Goal: Find specific page/section: Find specific page/section

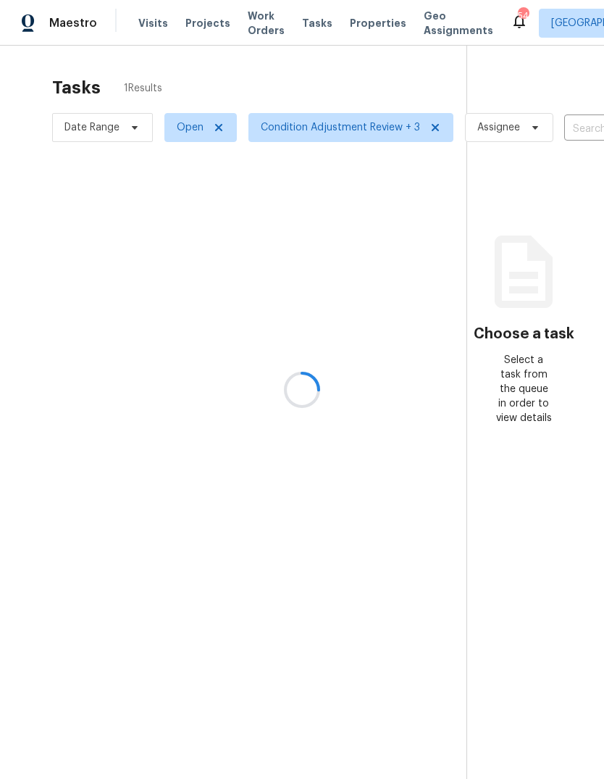
click at [371, 30] on div at bounding box center [302, 389] width 604 height 779
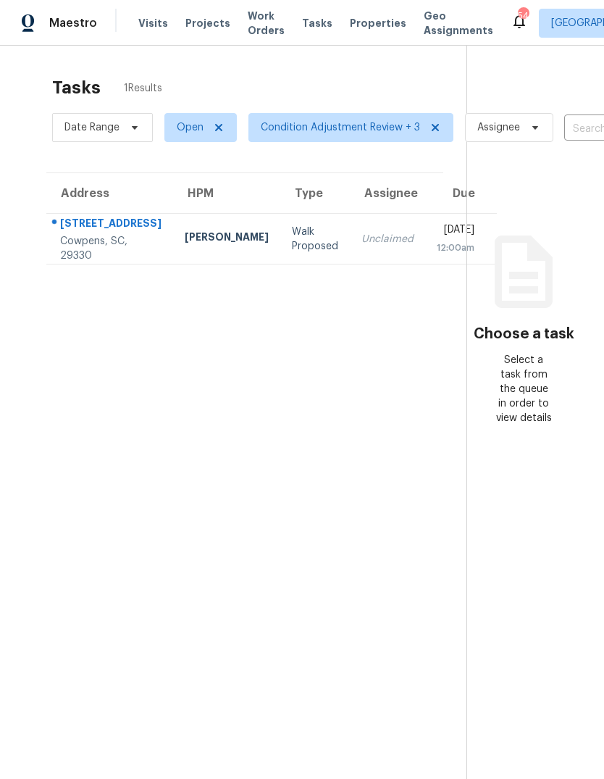
click at [366, 28] on span "Properties" at bounding box center [378, 23] width 57 height 14
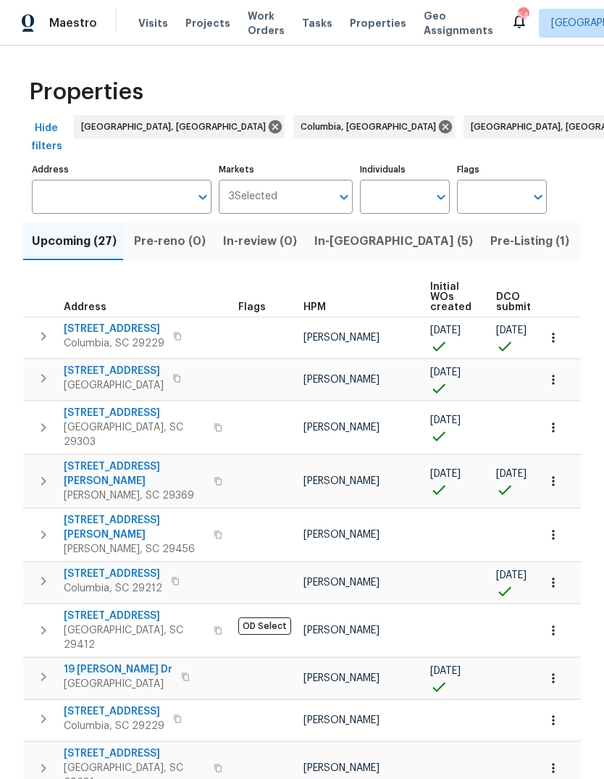
click at [543, 93] on div "Properties" at bounding box center [302, 92] width 558 height 46
click at [546, 99] on div "Properties" at bounding box center [302, 92] width 558 height 46
click at [545, 111] on div "Properties" at bounding box center [302, 92] width 558 height 46
click at [121, 180] on input "Address" at bounding box center [111, 197] width 158 height 34
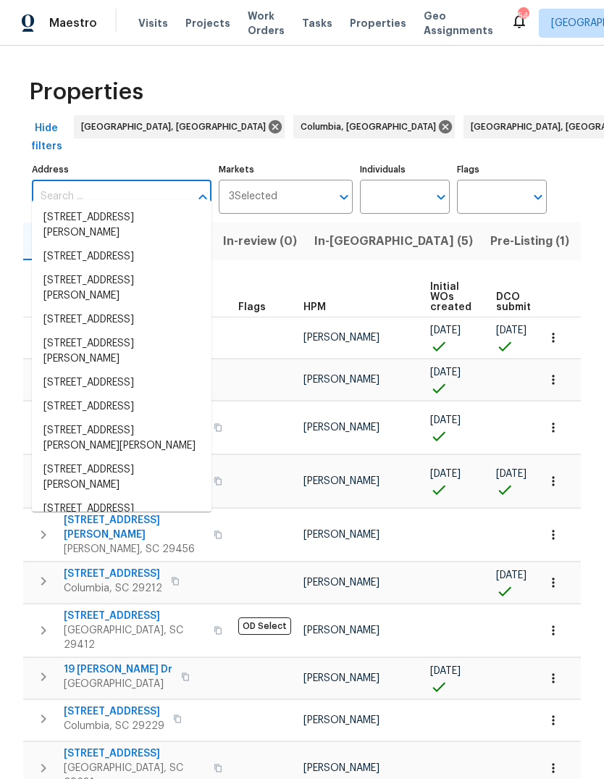
click at [325, 180] on input "Markets" at bounding box center [305, 197] width 54 height 34
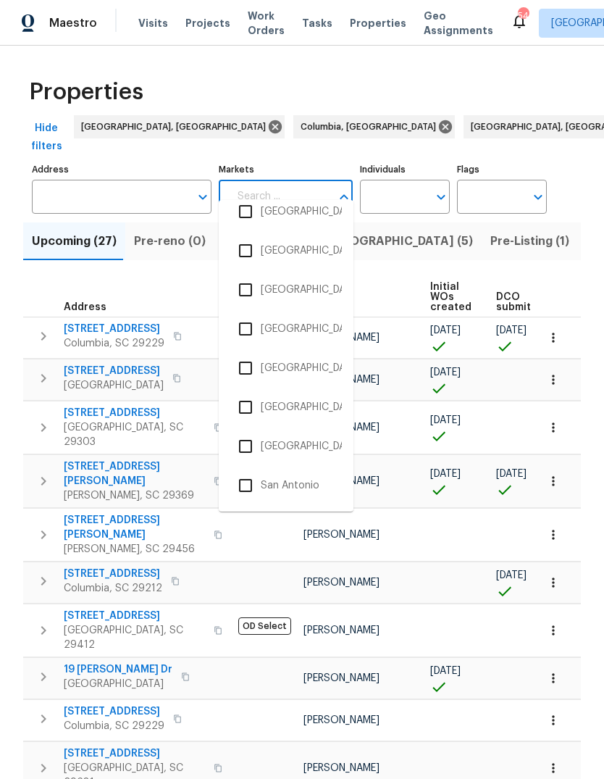
scroll to position [3991, 0]
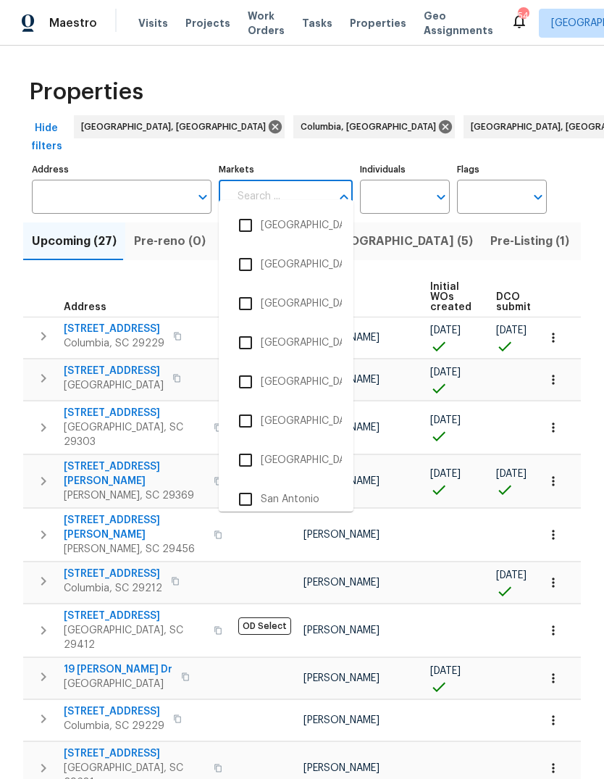
click at [238, 225] on input "checkbox" at bounding box center [245, 225] width 30 height 30
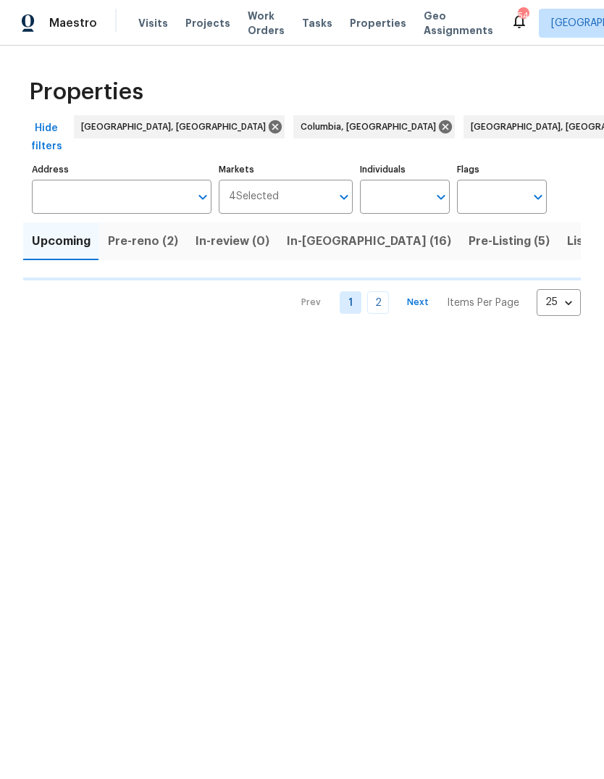
click at [555, 92] on div "Properties" at bounding box center [302, 92] width 558 height 46
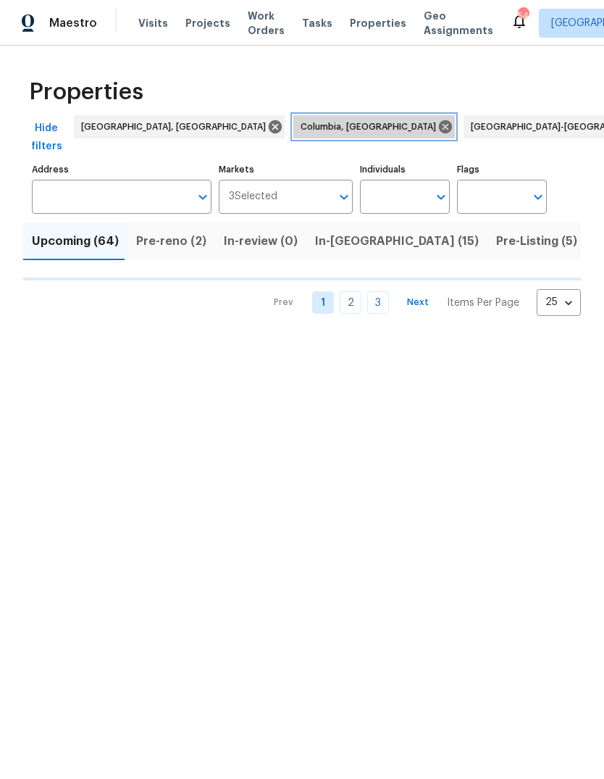
click at [439, 127] on icon at bounding box center [445, 126] width 13 height 13
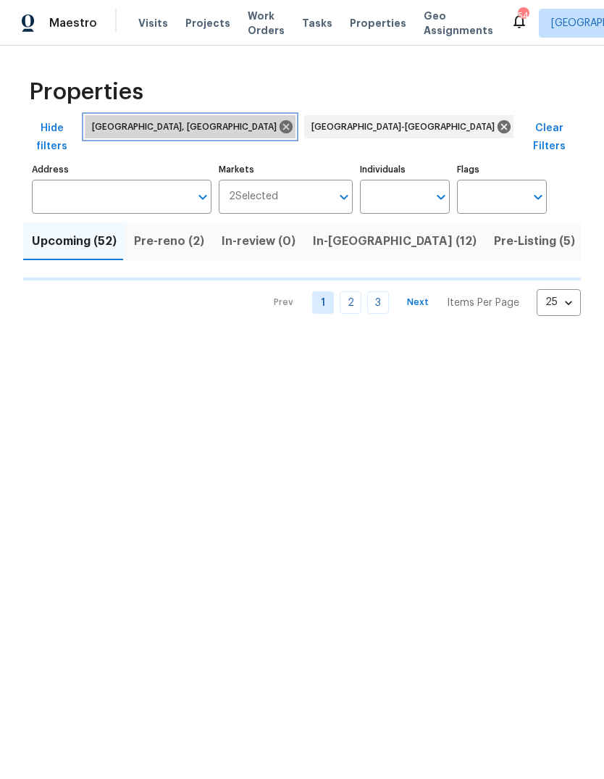
click at [159, 128] on span "Charleston, SC" at bounding box center [187, 127] width 191 height 14
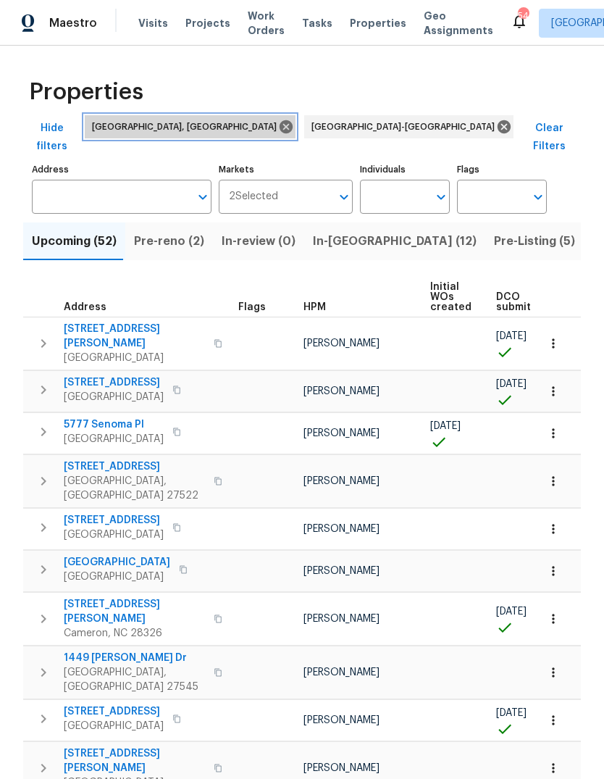
click at [280, 126] on icon at bounding box center [286, 126] width 13 height 13
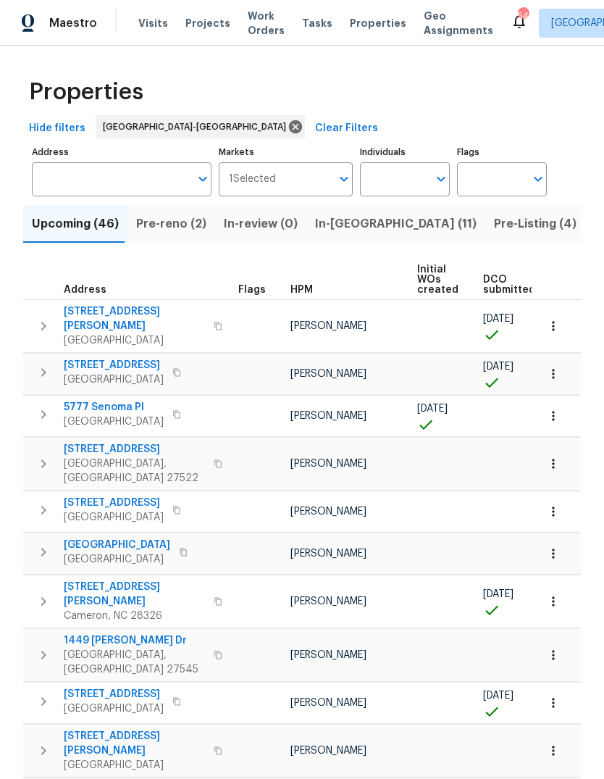
click at [145, 183] on input "Address" at bounding box center [111, 179] width 158 height 34
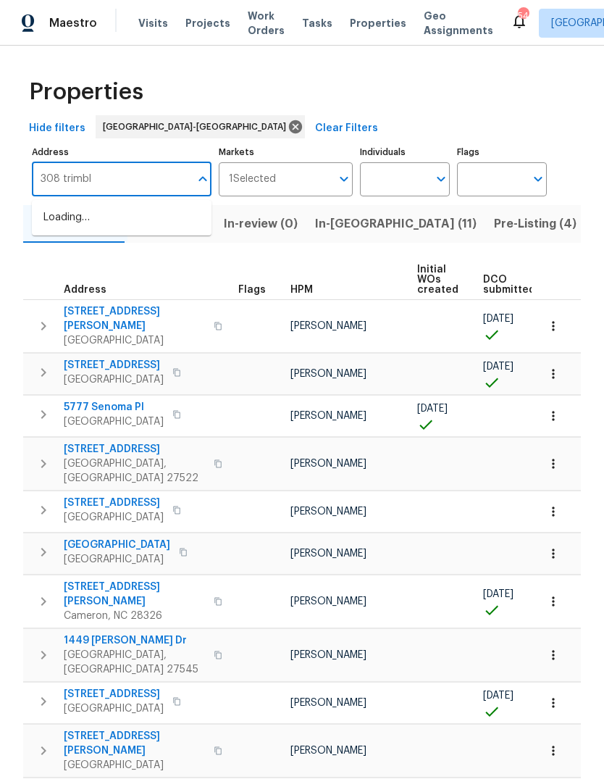
type input "308 trimble"
click at [111, 220] on li "[STREET_ADDRESS][PERSON_NAME]" at bounding box center [122, 225] width 180 height 39
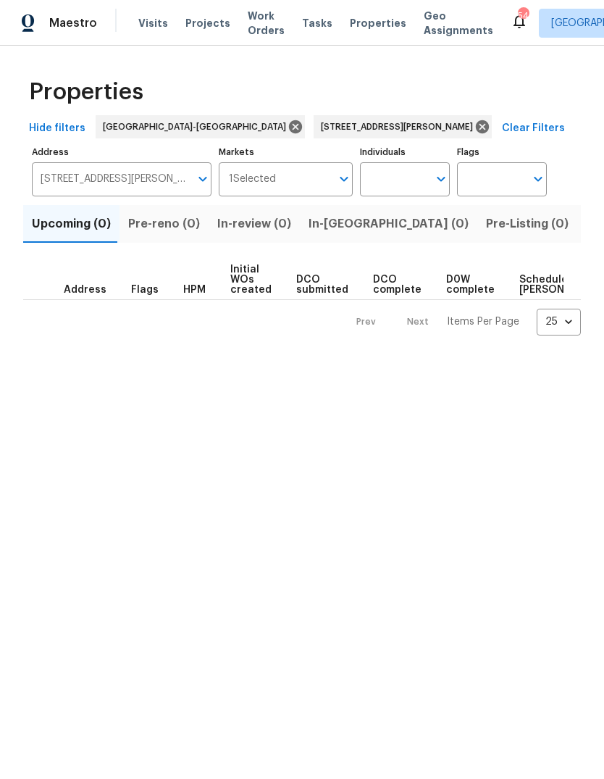
click at [586, 225] on span "Listed (1)" at bounding box center [612, 224] width 52 height 20
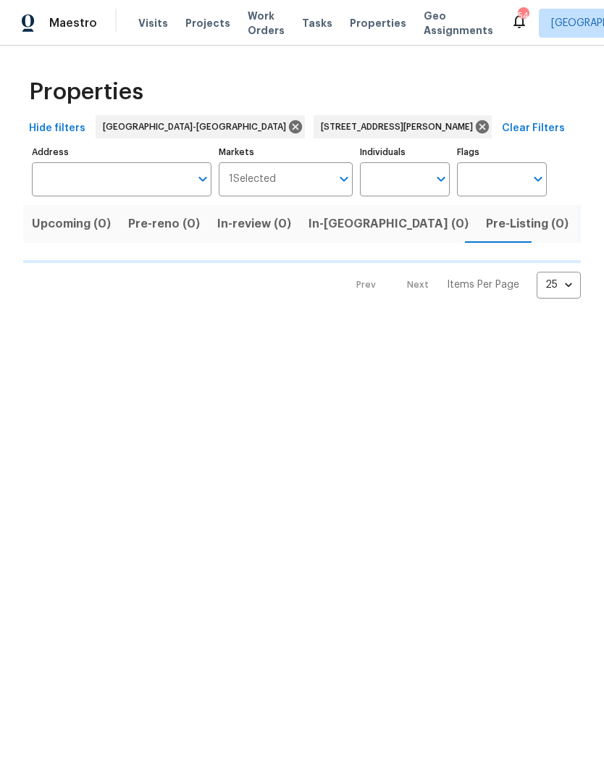
type input "[STREET_ADDRESS][PERSON_NAME]"
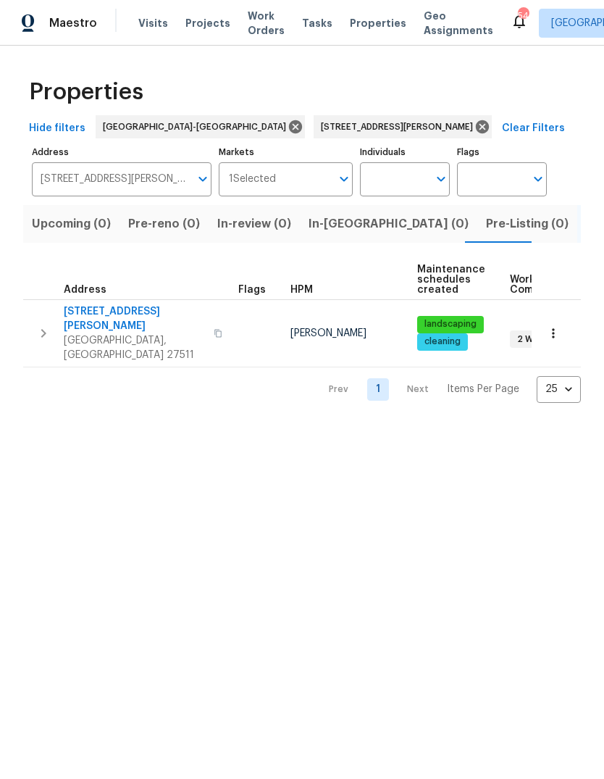
click at [49, 309] on button "button" at bounding box center [43, 333] width 29 height 58
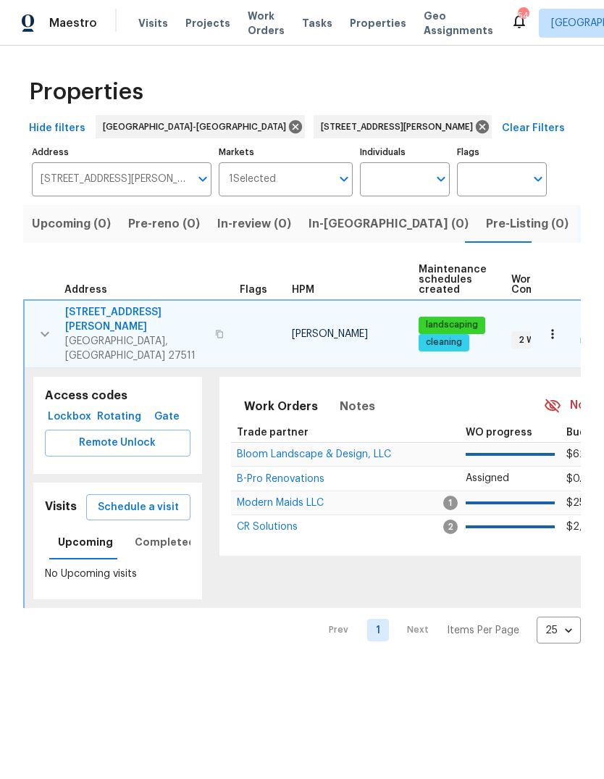
click at [168, 317] on div "308 Trimble Ave Cary, NC 27511" at bounding box center [146, 334] width 163 height 58
click at [215, 330] on icon "button" at bounding box center [219, 334] width 9 height 9
click at [66, 408] on span "Lockbox" at bounding box center [70, 417] width 38 height 18
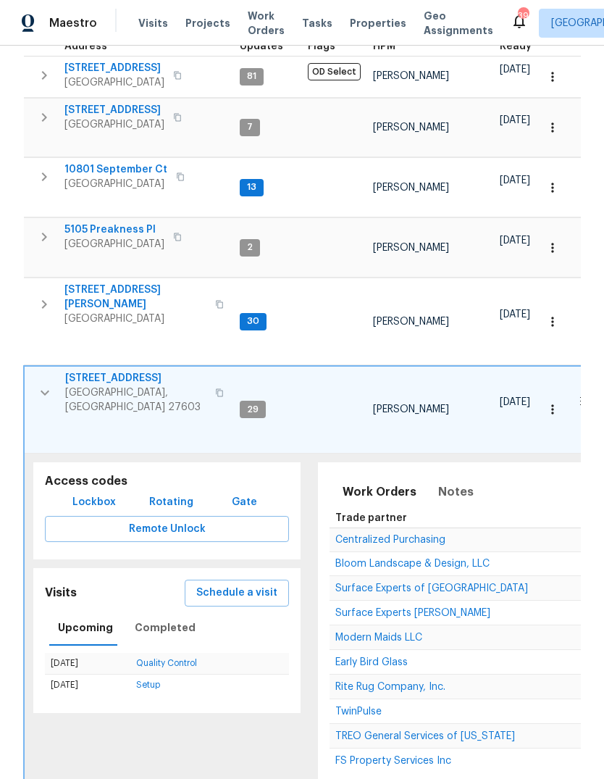
click at [57, 371] on button "button" at bounding box center [44, 392] width 29 height 43
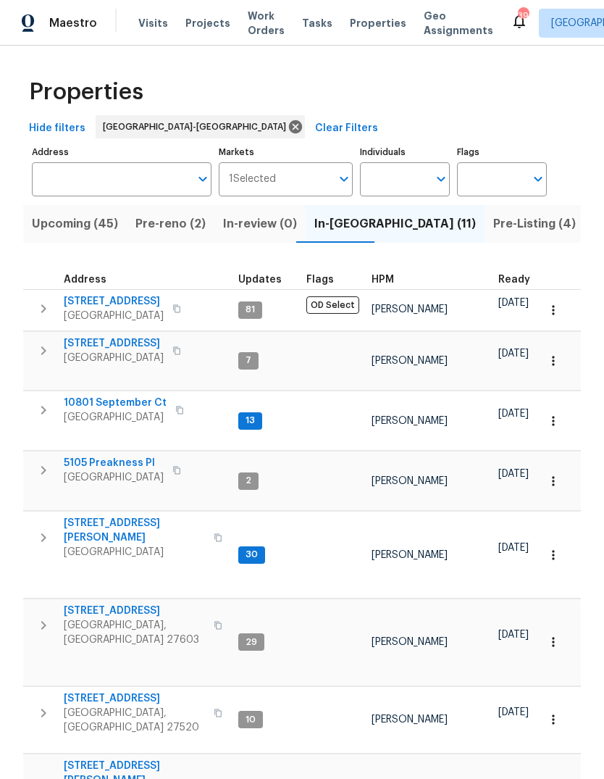
click at [493, 218] on span "Pre-Listing (4)" at bounding box center [534, 224] width 83 height 20
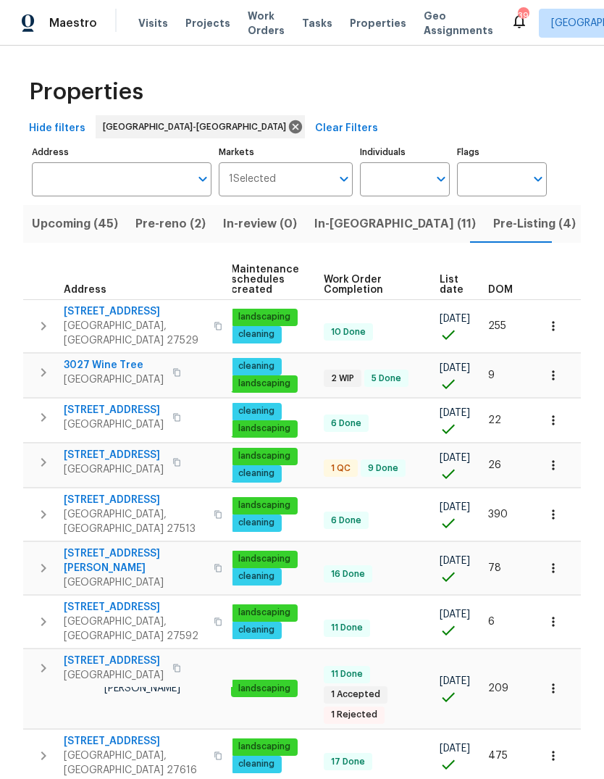
scroll to position [0, 187]
click at [500, 288] on span "DOM" at bounding box center [500, 290] width 25 height 10
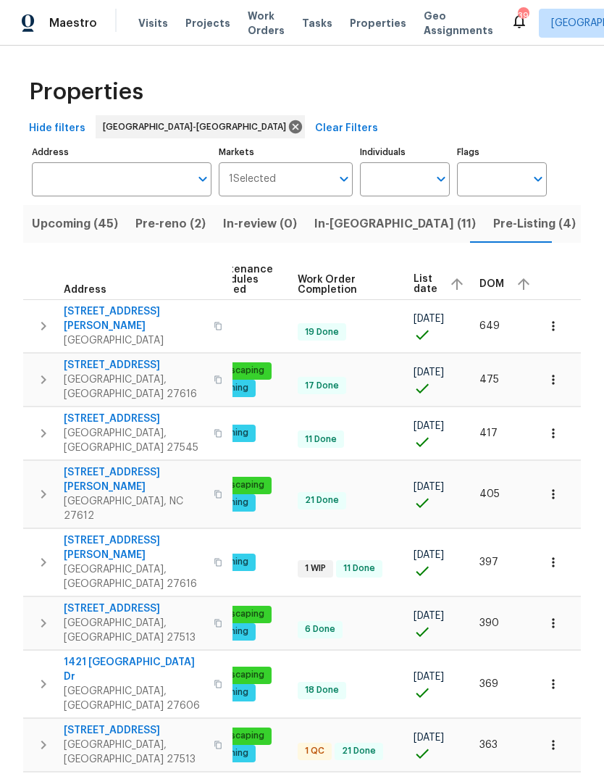
scroll to position [7, 236]
click at [486, 277] on div "DOM" at bounding box center [507, 284] width 55 height 22
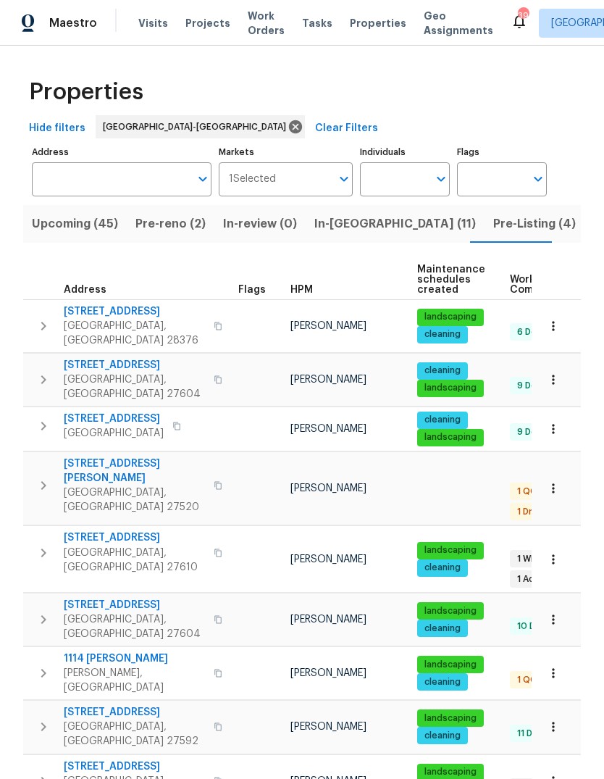
click at [38, 611] on icon "button" at bounding box center [43, 619] width 17 height 17
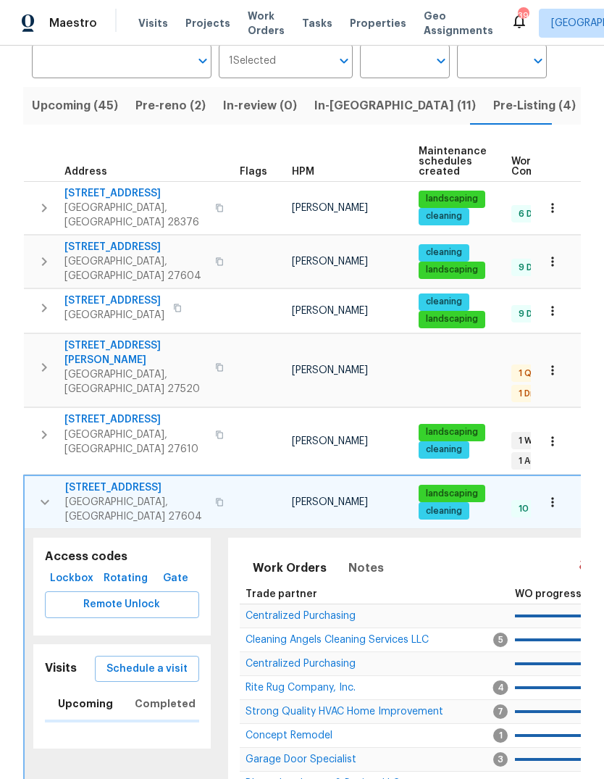
scroll to position [212, 0]
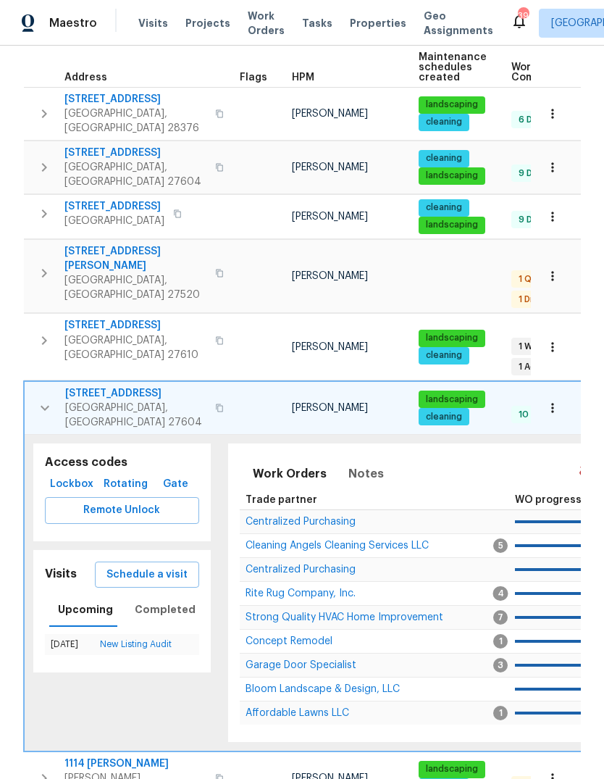
click at [554, 404] on icon "button" at bounding box center [552, 408] width 2 height 9
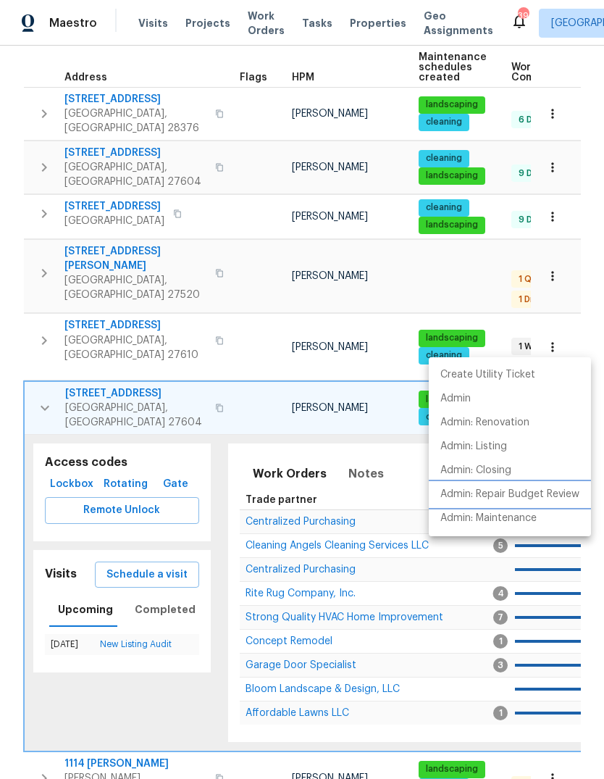
click at [552, 493] on p "Admin: Repair Budget Review" at bounding box center [510, 494] width 139 height 15
click at [57, 337] on div at bounding box center [302, 389] width 604 height 779
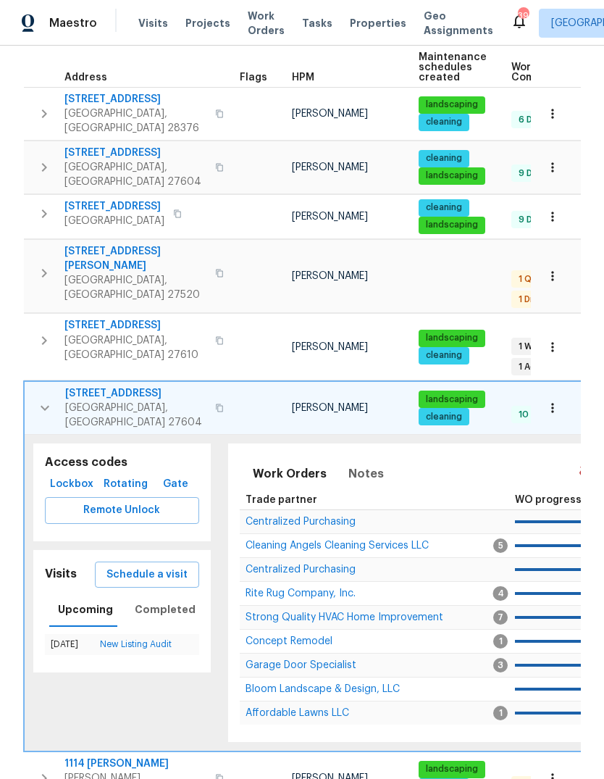
click at [50, 399] on icon "button" at bounding box center [44, 407] width 17 height 17
